Goal: Task Accomplishment & Management: Manage account settings

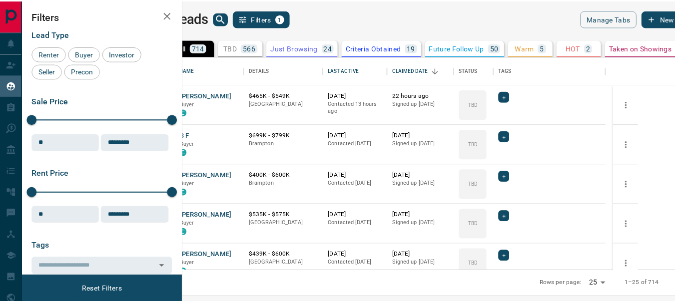
scroll to position [206, 486]
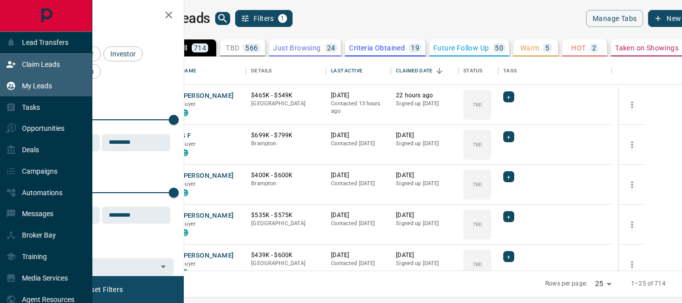
click at [33, 62] on p "Claim Leads" at bounding box center [41, 64] width 38 height 8
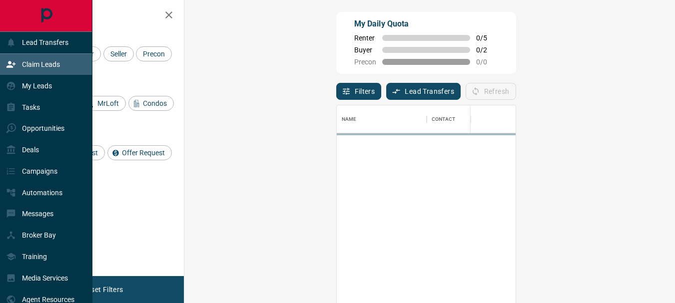
scroll to position [219, 461]
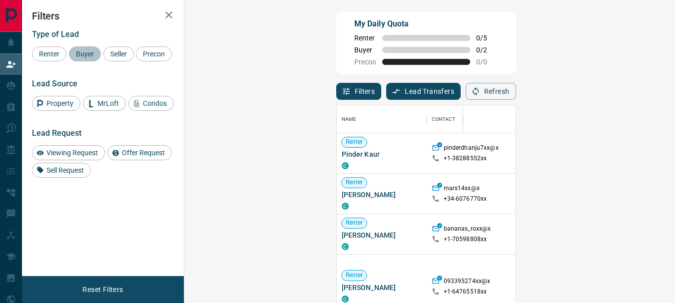
click at [87, 55] on span "Buyer" at bounding box center [84, 54] width 25 height 8
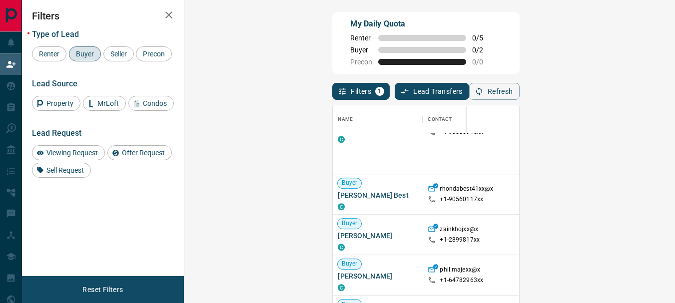
scroll to position [665, 0]
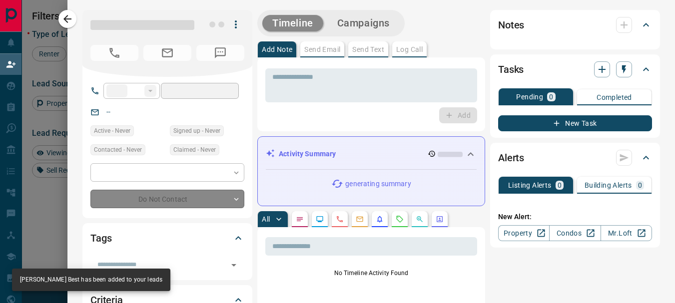
type input "**"
type input "**********"
type input "**"
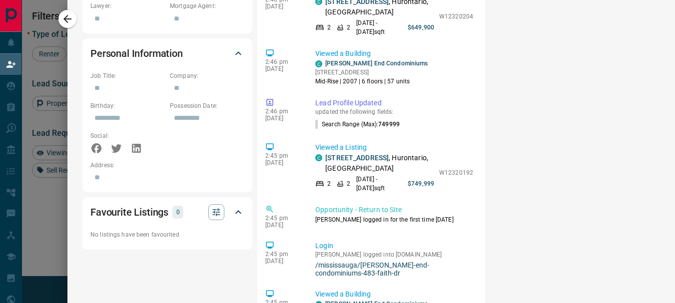
scroll to position [577, 0]
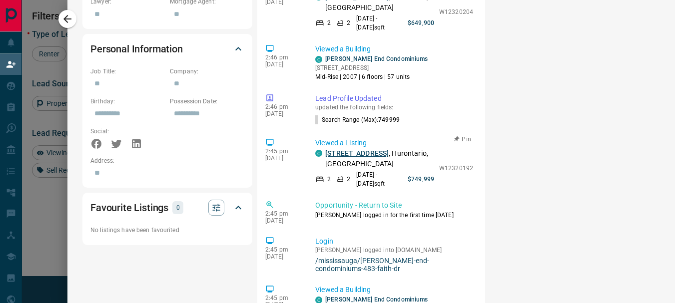
click at [354, 149] on link "[STREET_ADDRESS]" at bounding box center [356, 153] width 63 height 8
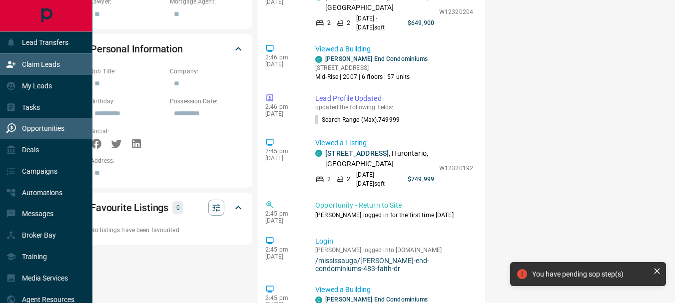
click at [44, 128] on p "Opportunities" at bounding box center [43, 128] width 42 height 8
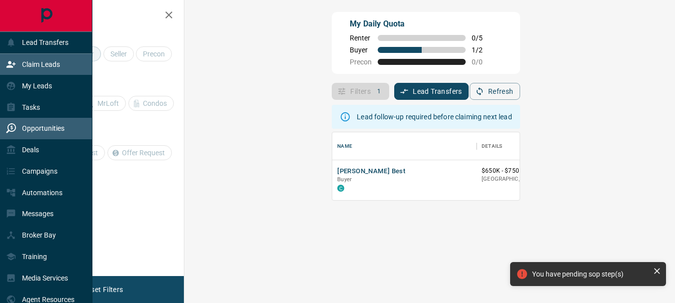
click at [44, 128] on p "Opportunities" at bounding box center [43, 128] width 42 height 8
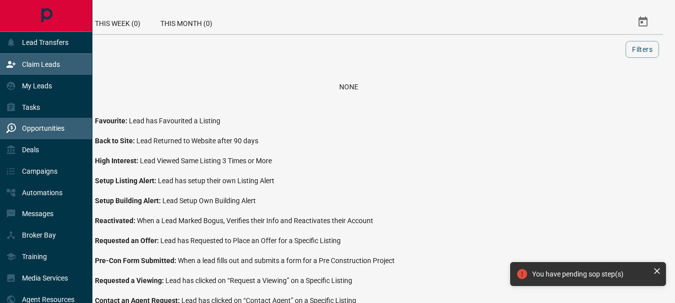
click at [39, 65] on p "Claim Leads" at bounding box center [41, 64] width 38 height 8
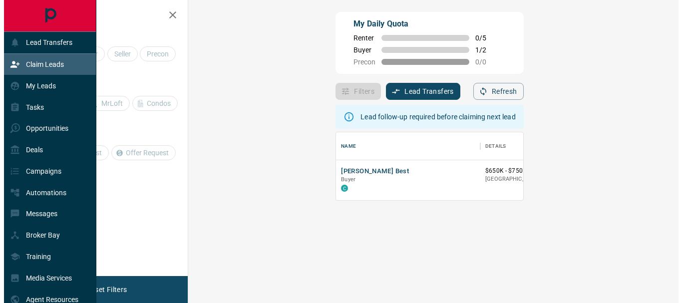
scroll to position [60, 461]
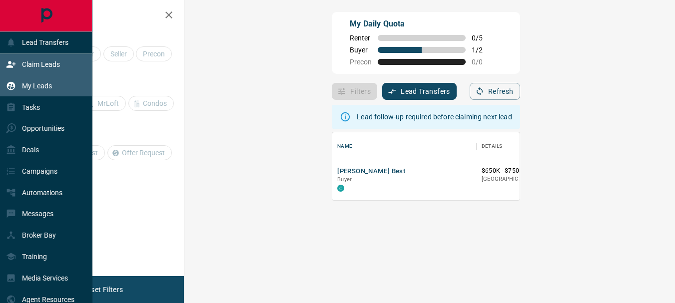
click at [36, 84] on p "My Leads" at bounding box center [37, 86] width 30 height 8
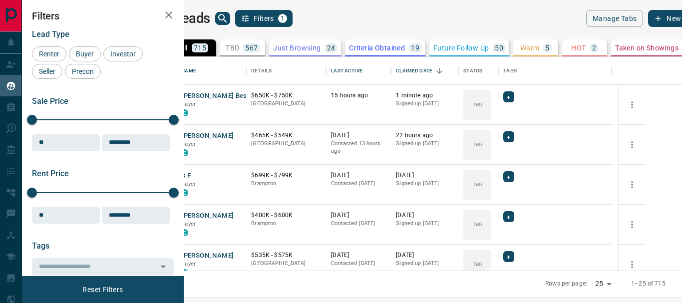
scroll to position [206, 486]
click at [362, 71] on div "Last Active" at bounding box center [346, 71] width 31 height 28
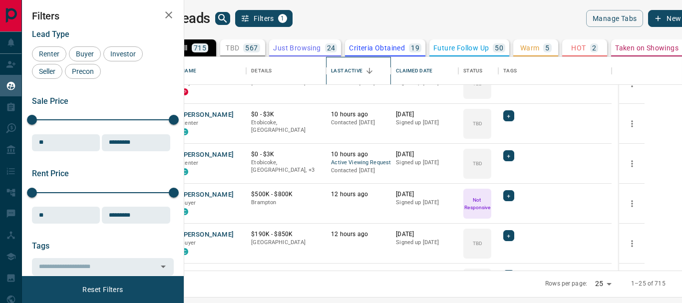
scroll to position [113, 0]
